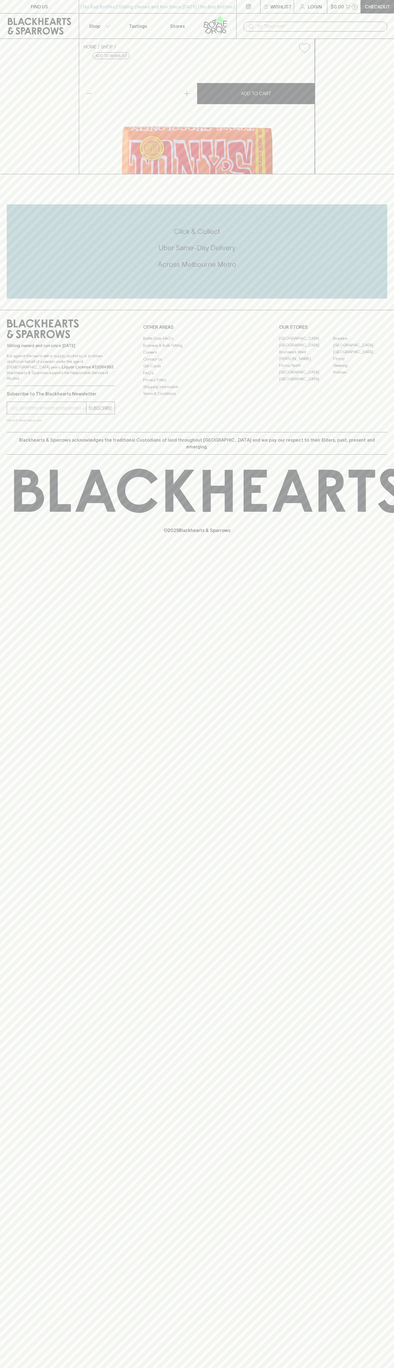
click at [306, 342] on link "[GEOGRAPHIC_DATA]" at bounding box center [306, 338] width 54 height 7
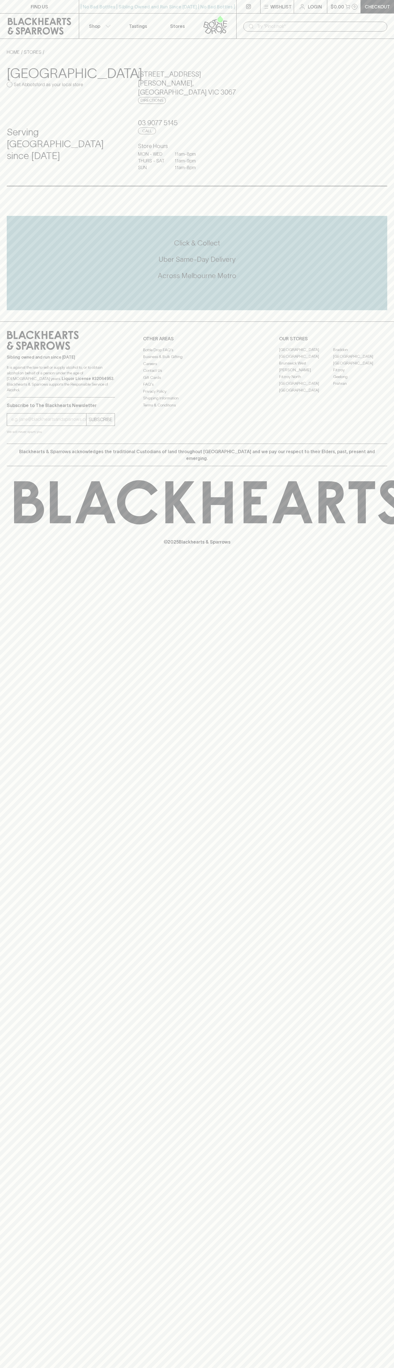
click at [198, 18] on link at bounding box center [216, 26] width 39 height 25
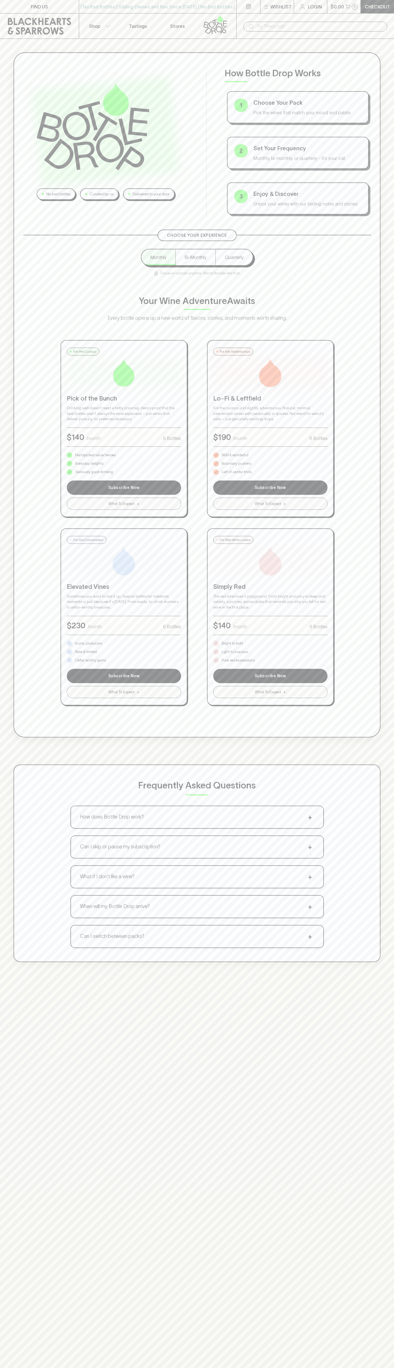
click at [389, 286] on div "No bad bottles Curated by us Delivered to your door How Bottle Drop Works 1 Cho…" at bounding box center [197, 507] width 394 height 937
click at [237, 1368] on html "FIND US | No Bad Bottles | Sibling Owned and Run Since [DATE] | No Bad Bottles …" at bounding box center [197, 884] width 394 height 1769
click at [9, 506] on div "No bad bottles Curated by us Delivered to your door How Bottle Drop Works 1 Cho…" at bounding box center [197, 507] width 394 height 937
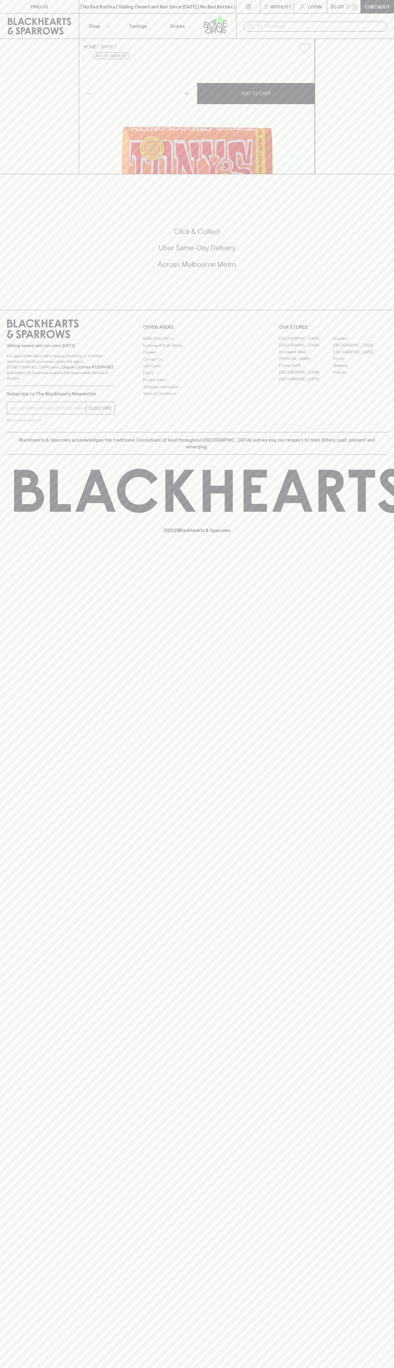
click at [306, 342] on link "[GEOGRAPHIC_DATA]" at bounding box center [306, 338] width 54 height 7
